Goal: Book appointment/travel/reservation

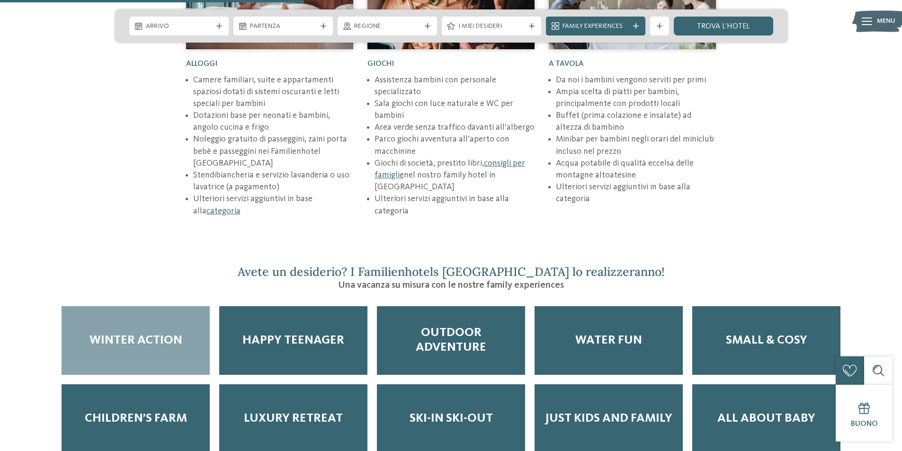
scroll to position [1515, 0]
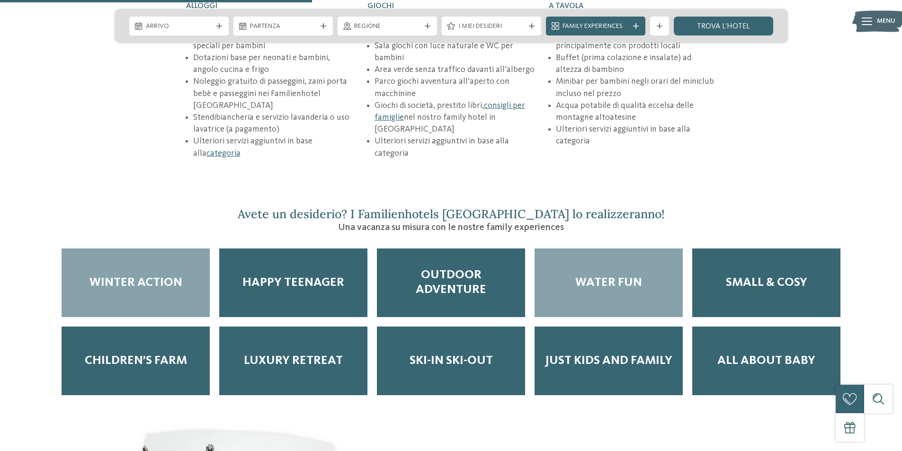
click at [586, 258] on div "Water Fun" at bounding box center [608, 283] width 148 height 69
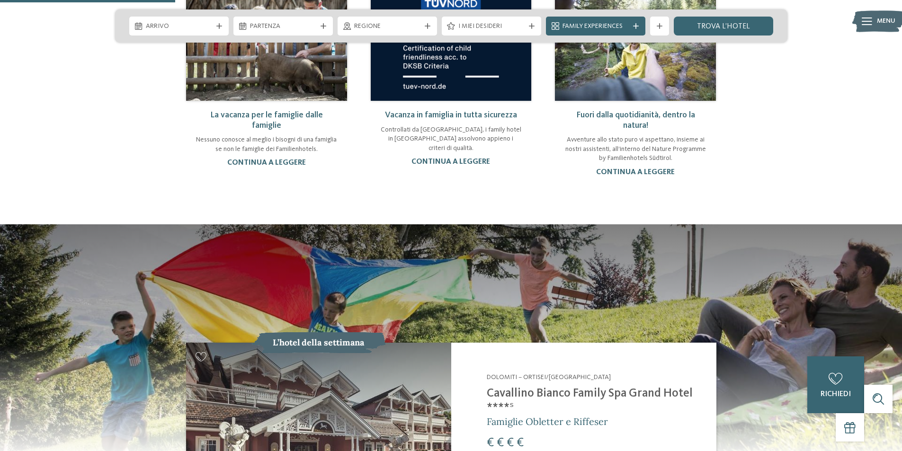
scroll to position [615, 0]
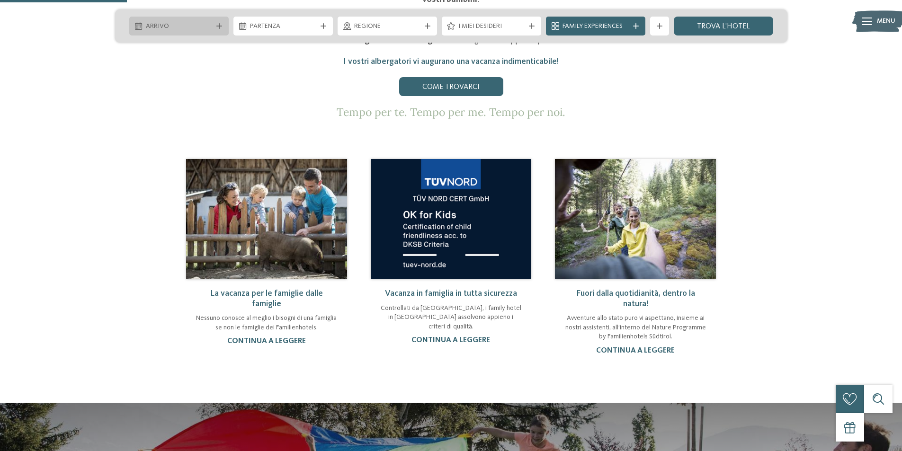
click at [196, 23] on span "Arrivo" at bounding box center [179, 26] width 66 height 9
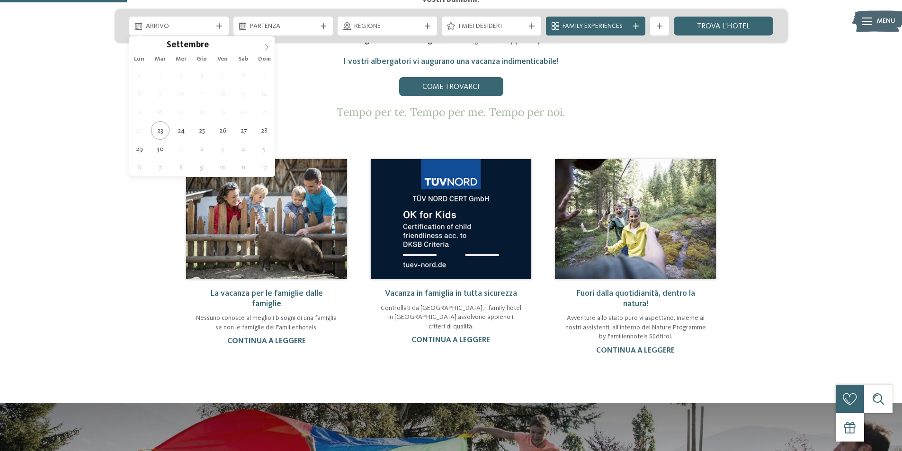
click at [265, 48] on icon at bounding box center [266, 47] width 7 height 7
click at [200, 26] on span "[DATE]" at bounding box center [179, 26] width 66 height 9
type div "[DATE]"
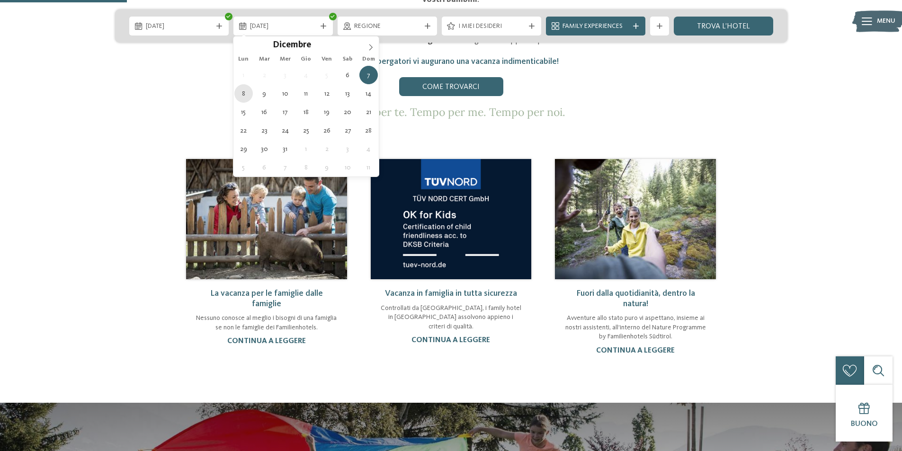
type div "[DATE]"
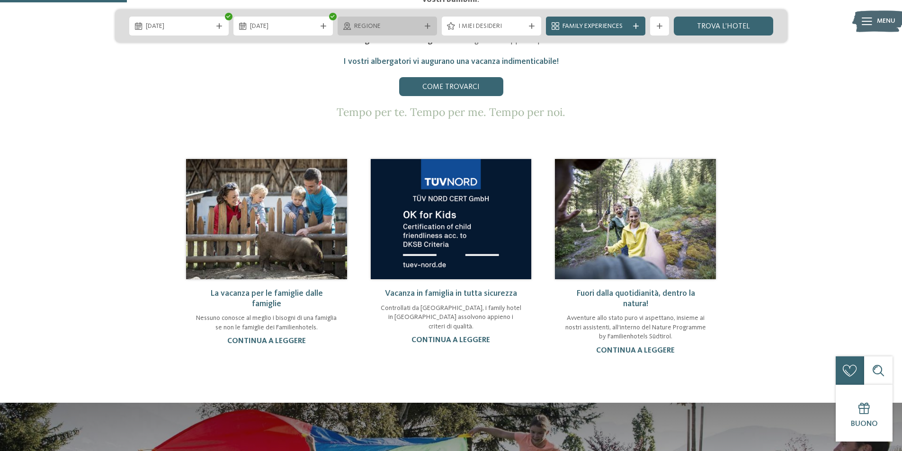
click at [422, 29] on div "Regione" at bounding box center [387, 26] width 71 height 10
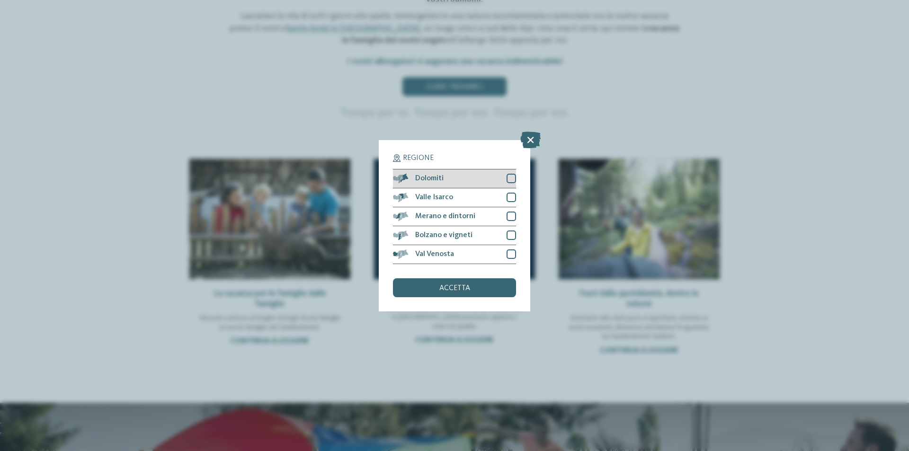
click at [508, 180] on div at bounding box center [511, 178] width 9 height 9
click at [504, 214] on div "Merano e dintorni" at bounding box center [454, 216] width 123 height 19
click at [513, 228] on div "Bolzano e vigneti" at bounding box center [454, 235] width 123 height 19
click at [508, 195] on div at bounding box center [511, 197] width 9 height 9
click at [503, 253] on div "Val Venosta" at bounding box center [454, 254] width 123 height 19
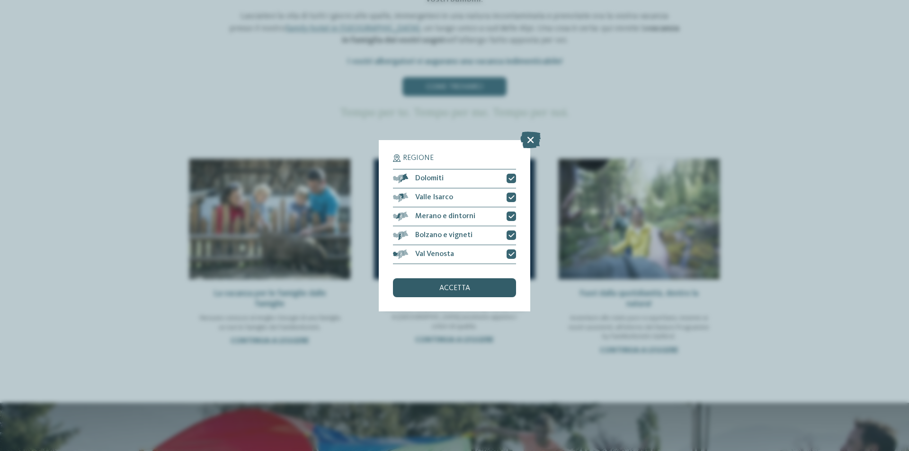
click at [500, 289] on div "accetta" at bounding box center [454, 287] width 123 height 19
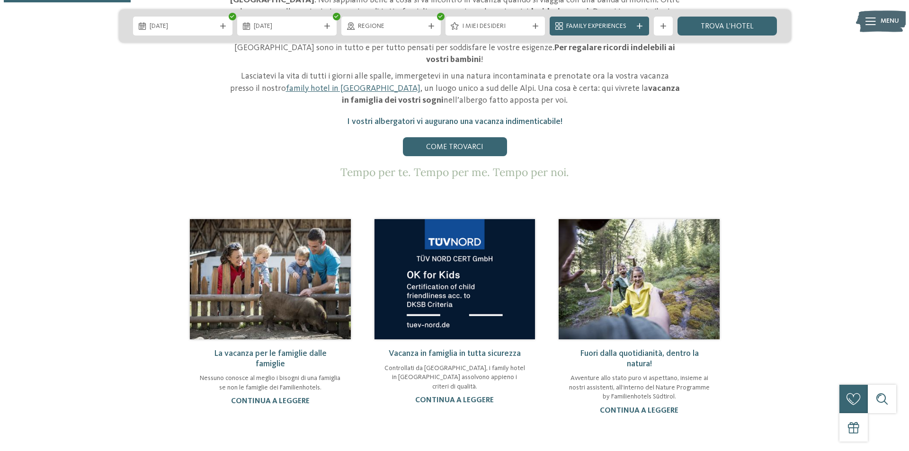
scroll to position [473, 0]
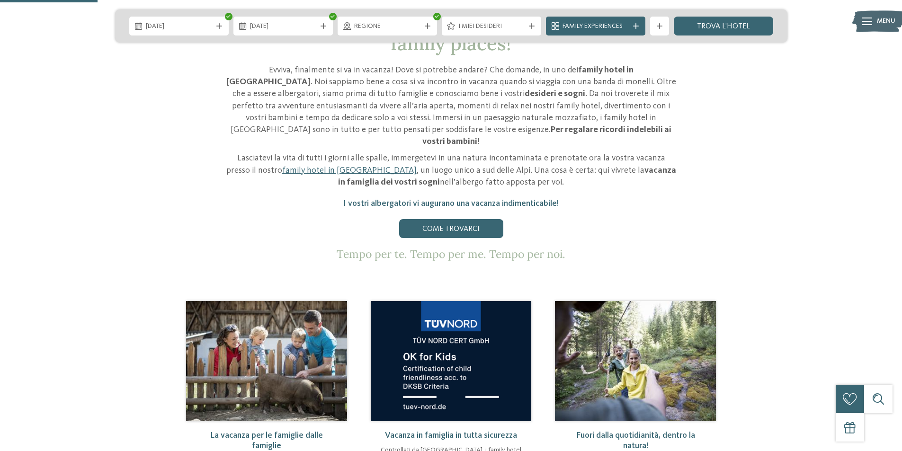
click at [510, 12] on div "06.12.2025 08.12.2025" at bounding box center [451, 25] width 672 height 33
click at [509, 22] on span "I miei desideri" at bounding box center [491, 26] width 66 height 9
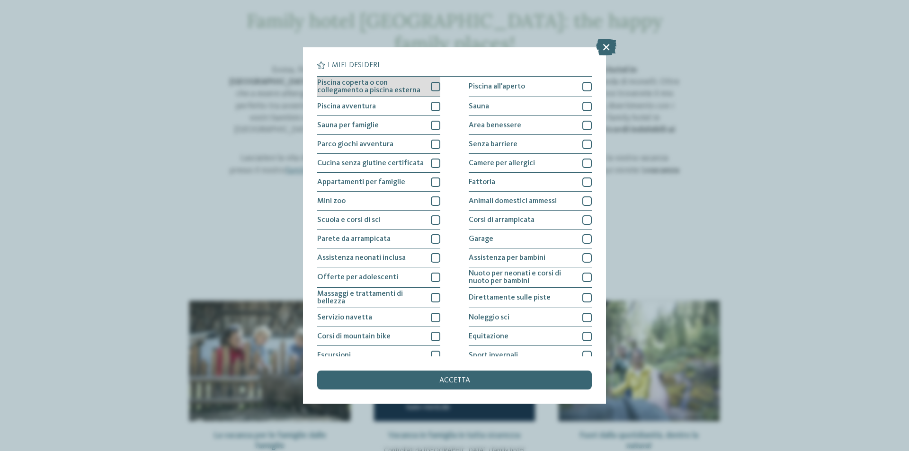
click at [433, 84] on div at bounding box center [435, 86] width 9 height 9
click at [431, 102] on div at bounding box center [435, 106] width 9 height 9
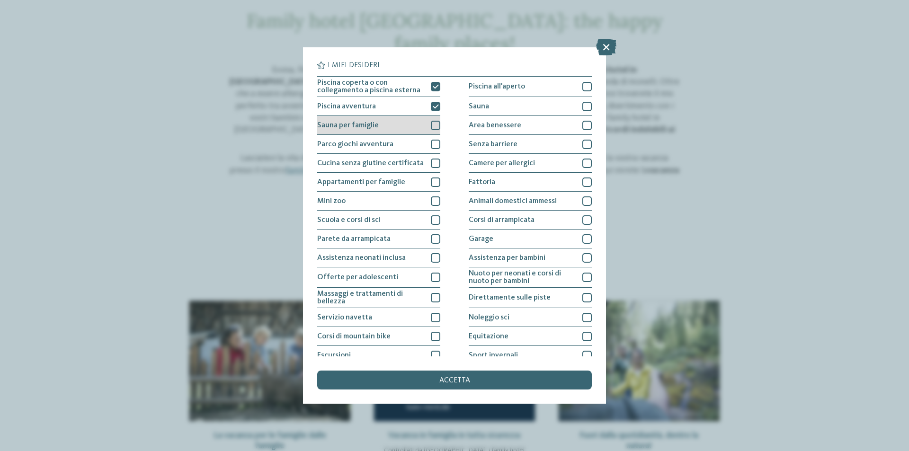
click at [431, 126] on div at bounding box center [435, 125] width 9 height 9
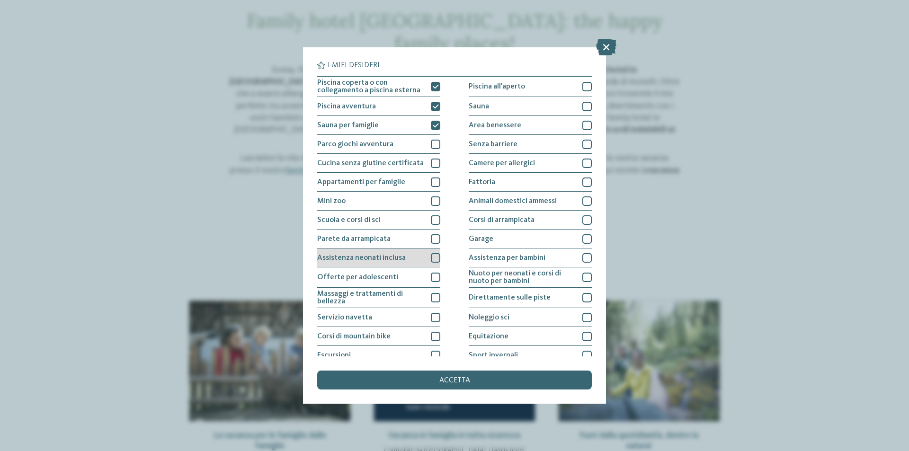
click at [431, 262] on div at bounding box center [435, 257] width 9 height 9
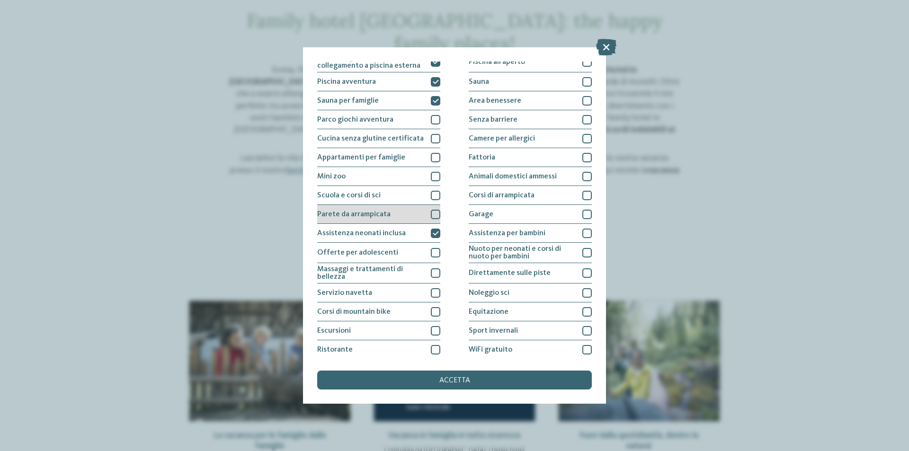
scroll to position [46, 0]
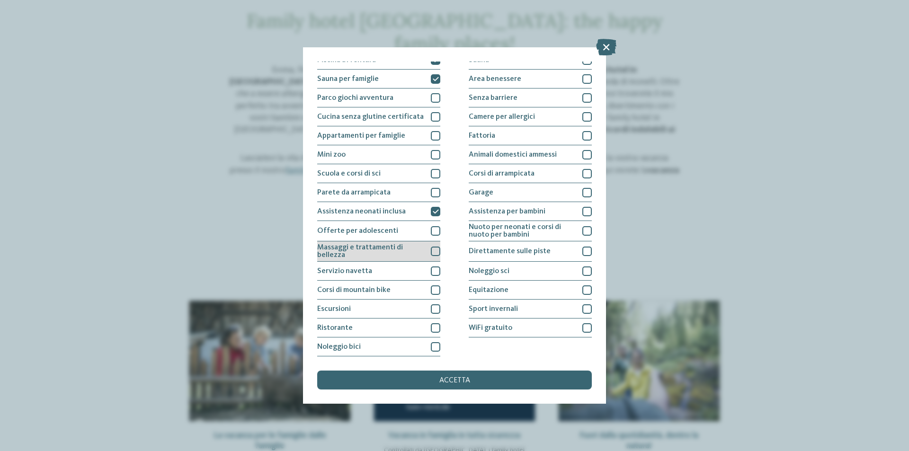
click at [417, 249] on span "Massaggi e trattamenti di bellezza" at bounding box center [370, 251] width 107 height 15
click at [436, 330] on div at bounding box center [435, 327] width 9 height 9
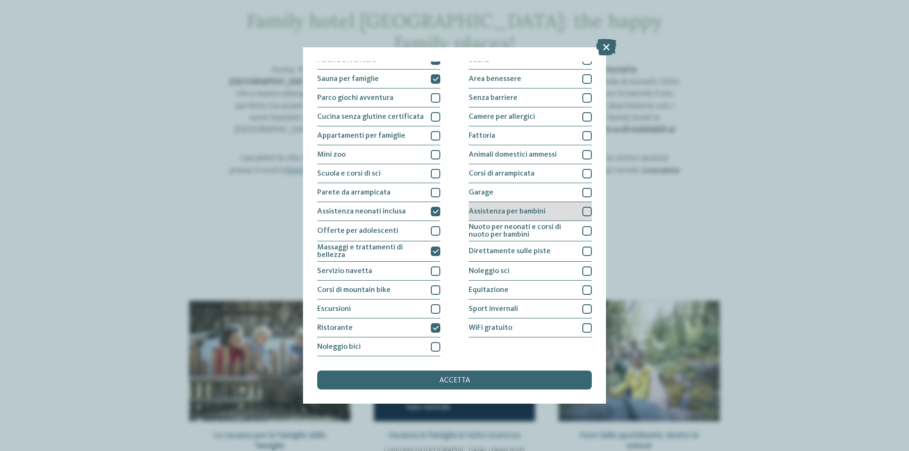
click at [531, 208] on span "Assistenza per bambini" at bounding box center [507, 212] width 77 height 8
click at [532, 188] on div "Garage" at bounding box center [530, 192] width 123 height 19
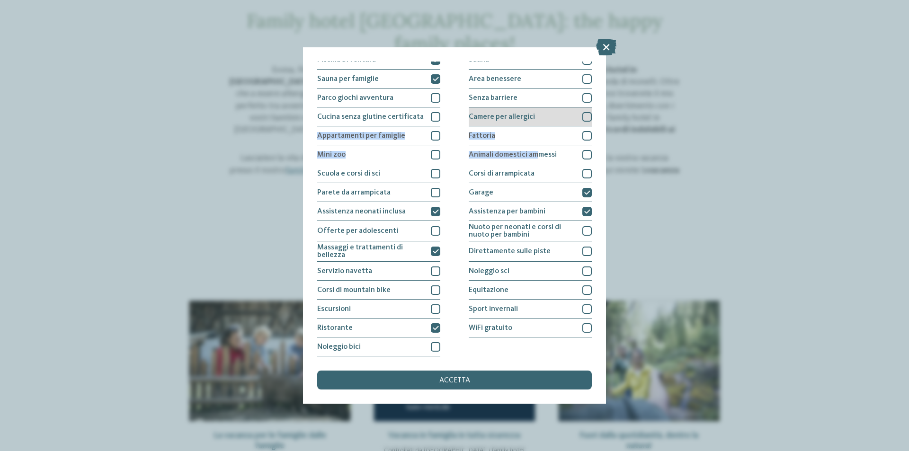
drag, startPoint x: 533, startPoint y: 151, endPoint x: 550, endPoint y: 121, distance: 35.2
click at [550, 121] on div "Piscina coperta o con collegamento a piscina esterna Piscina all'aperto Piscina…" at bounding box center [454, 193] width 275 height 327
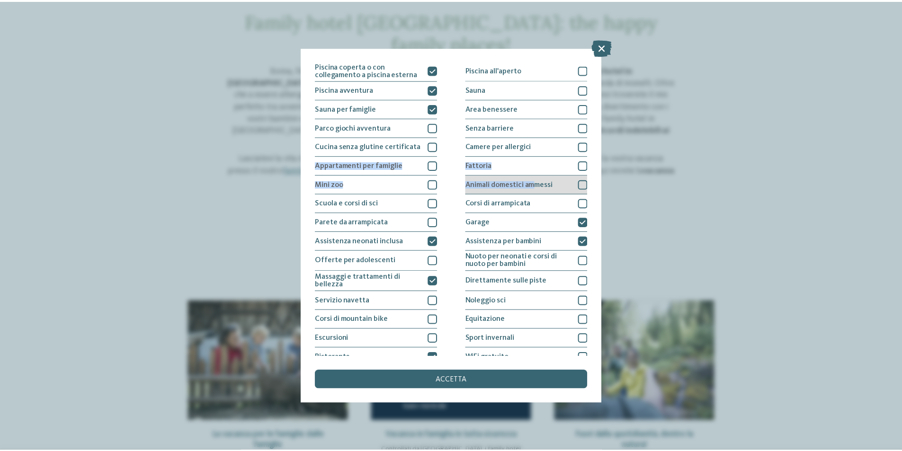
scroll to position [0, 0]
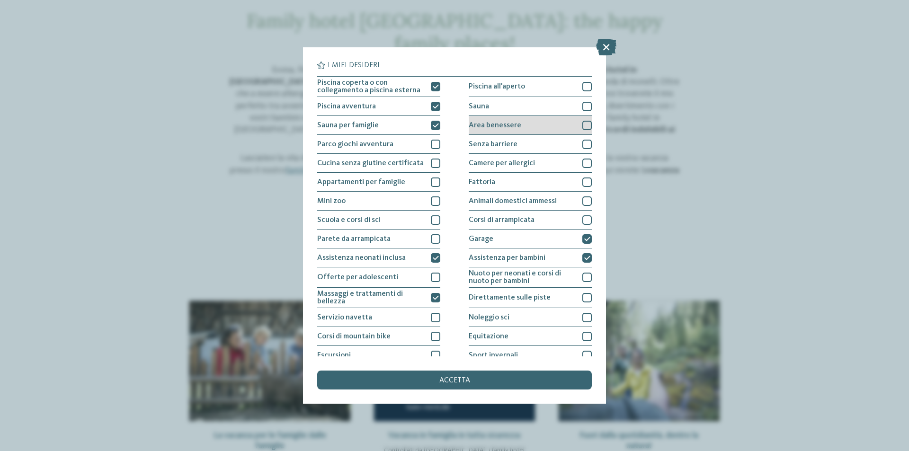
click at [532, 128] on div "Area benessere" at bounding box center [530, 125] width 123 height 19
click at [531, 104] on div "Sauna" at bounding box center [530, 106] width 123 height 19
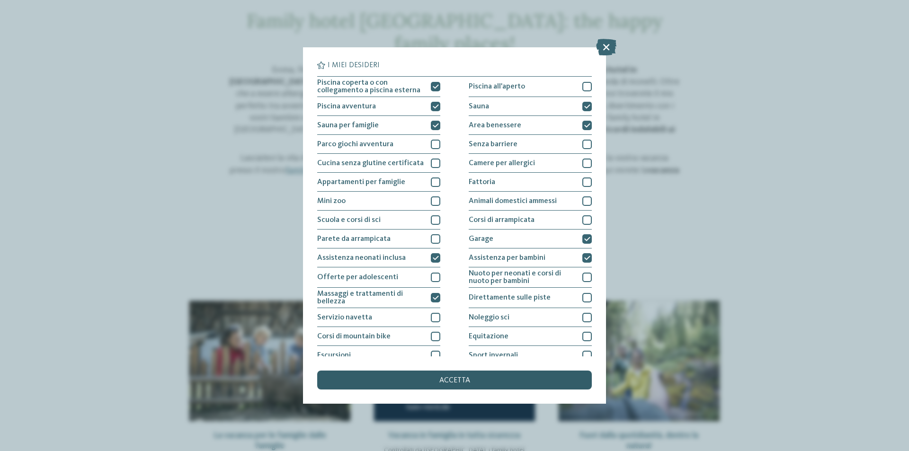
click at [515, 374] on div "accetta" at bounding box center [454, 380] width 275 height 19
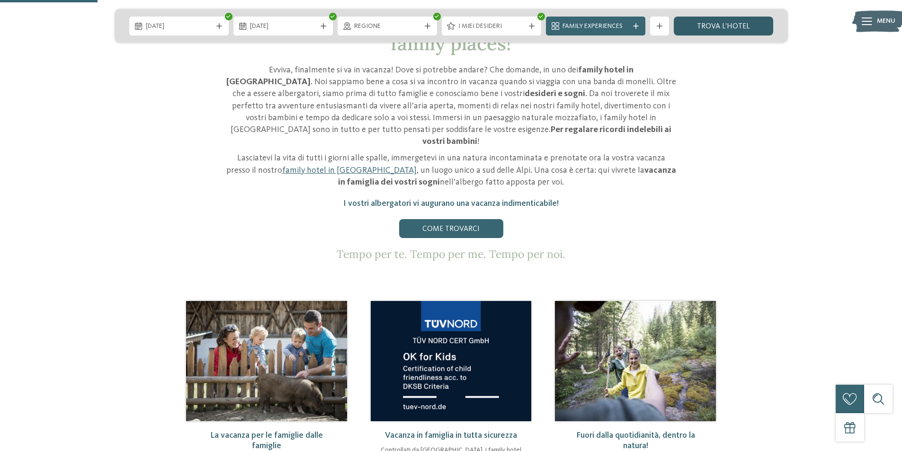
click at [703, 30] on link "trova l’hotel" at bounding box center [723, 26] width 99 height 19
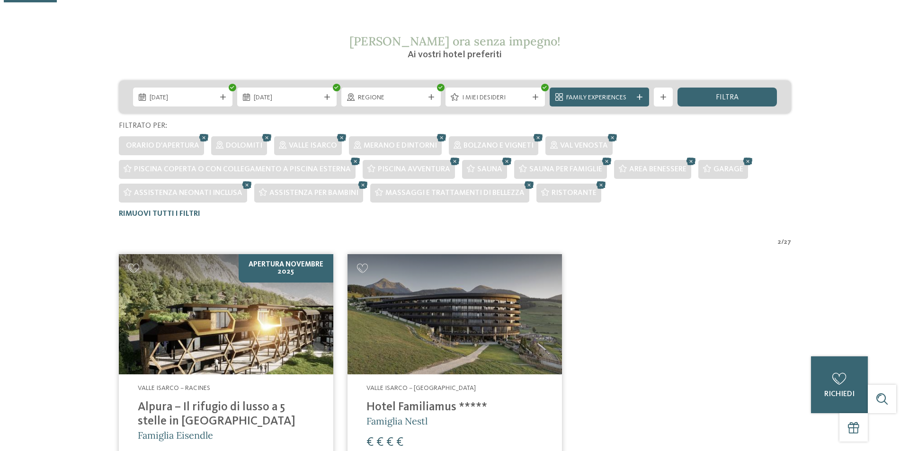
scroll to position [311, 0]
